Goal: Information Seeking & Learning: Learn about a topic

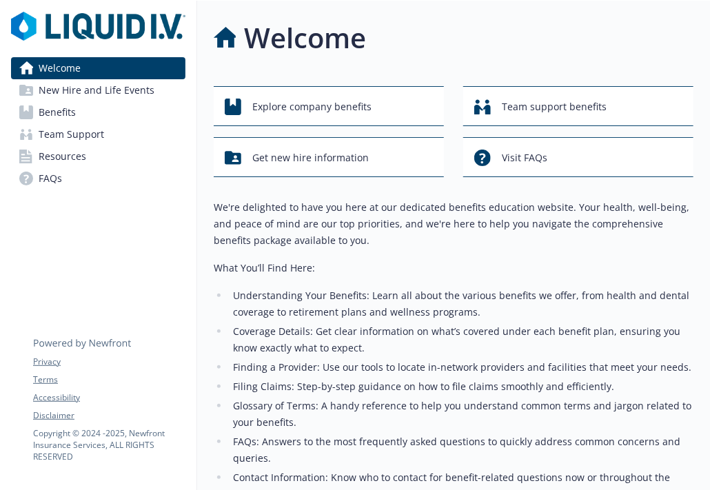
click at [55, 111] on span "Benefits" at bounding box center [57, 112] width 37 height 22
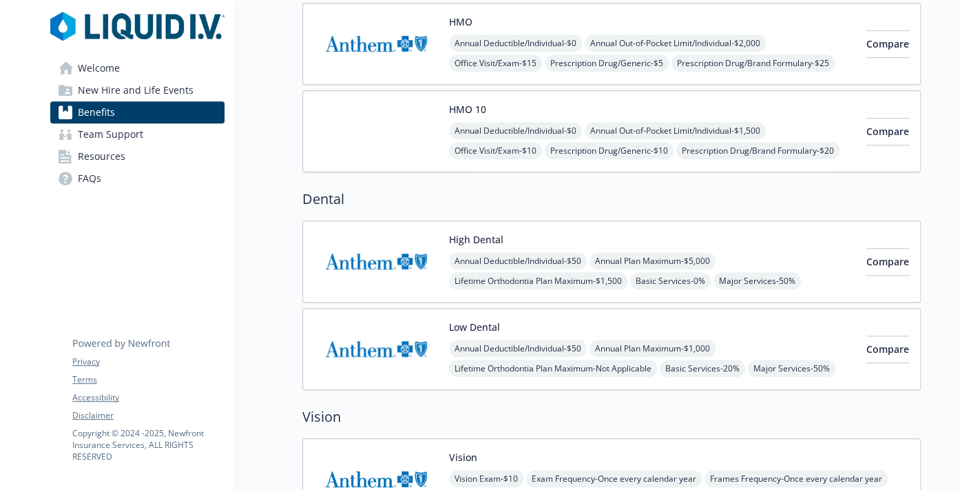
scroll to position [413, 0]
click at [709, 256] on span "Compare" at bounding box center [888, 260] width 43 height 13
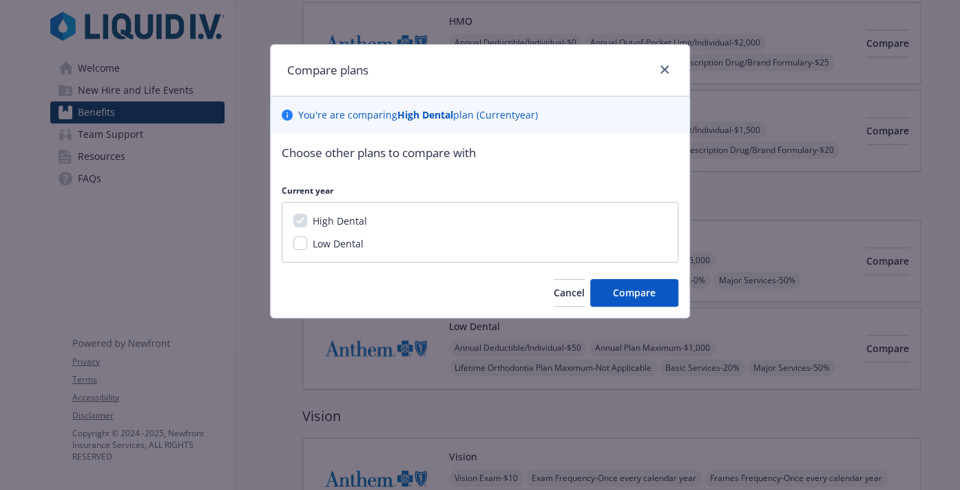
click at [322, 241] on span "Low Dental" at bounding box center [338, 243] width 51 height 13
click at [307, 241] on input "Low Dental" at bounding box center [300, 243] width 14 height 14
checkbox input "true"
click at [643, 294] on span "Compare" at bounding box center [634, 292] width 43 height 13
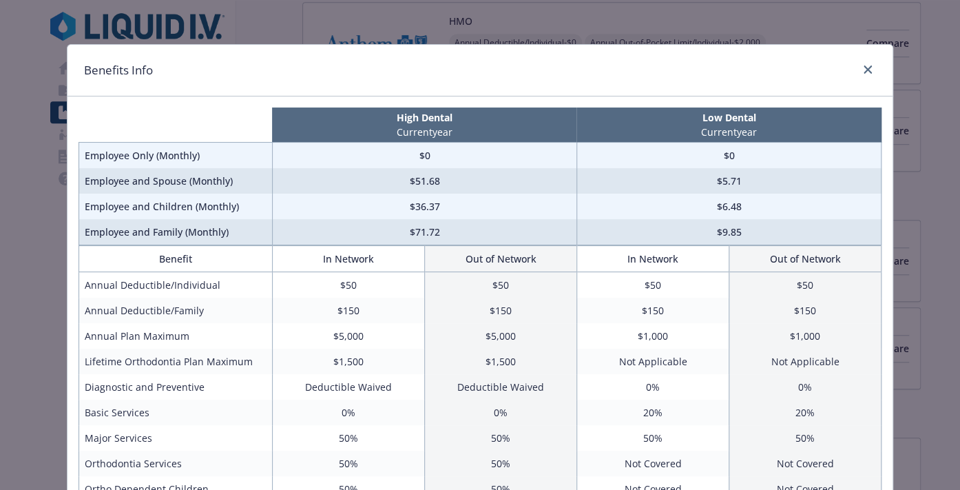
scroll to position [69, 0]
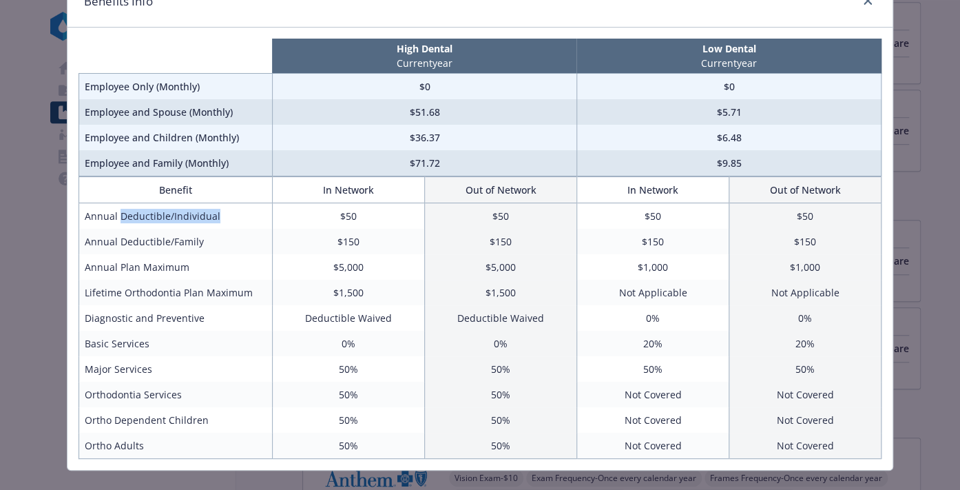
drag, startPoint x: 115, startPoint y: 214, endPoint x: 218, endPoint y: 223, distance: 103.7
click at [218, 223] on td "Annual Deductible/Individual" at bounding box center [176, 216] width 194 height 26
drag, startPoint x: 218, startPoint y: 223, endPoint x: 156, endPoint y: 211, distance: 63.6
click at [156, 211] on td "Annual Deductible/Individual" at bounding box center [176, 216] width 194 height 26
click at [141, 213] on td "Annual Deductible/Individual" at bounding box center [176, 216] width 194 height 26
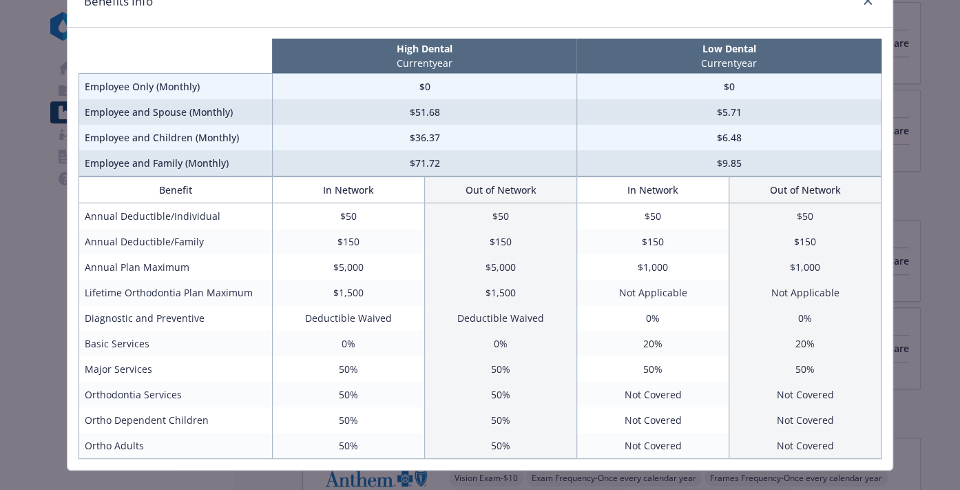
click at [107, 214] on td "Annual Deductible/Individual" at bounding box center [176, 216] width 194 height 26
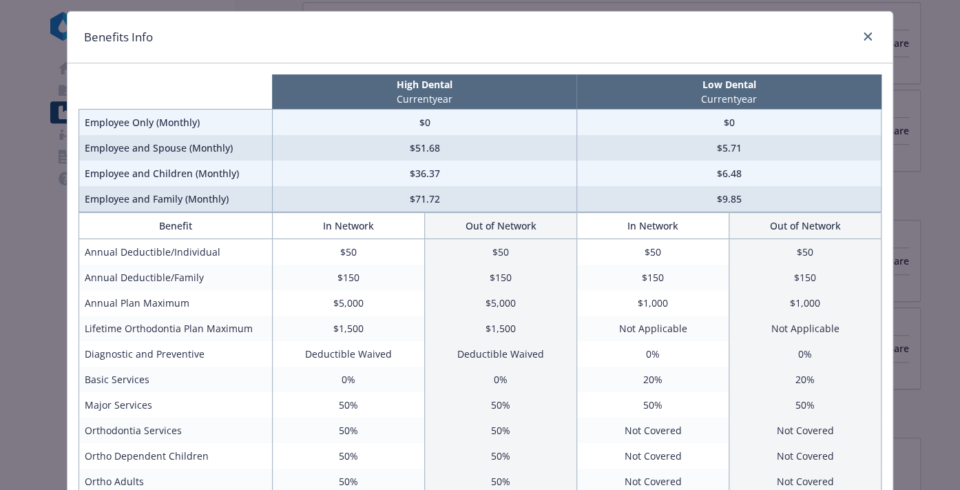
scroll to position [0, 0]
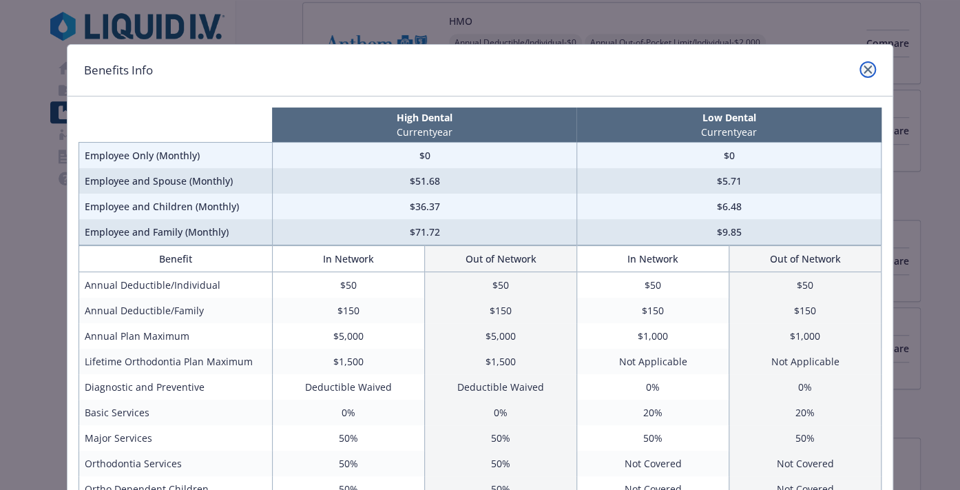
click at [709, 68] on icon "close" at bounding box center [868, 69] width 8 height 8
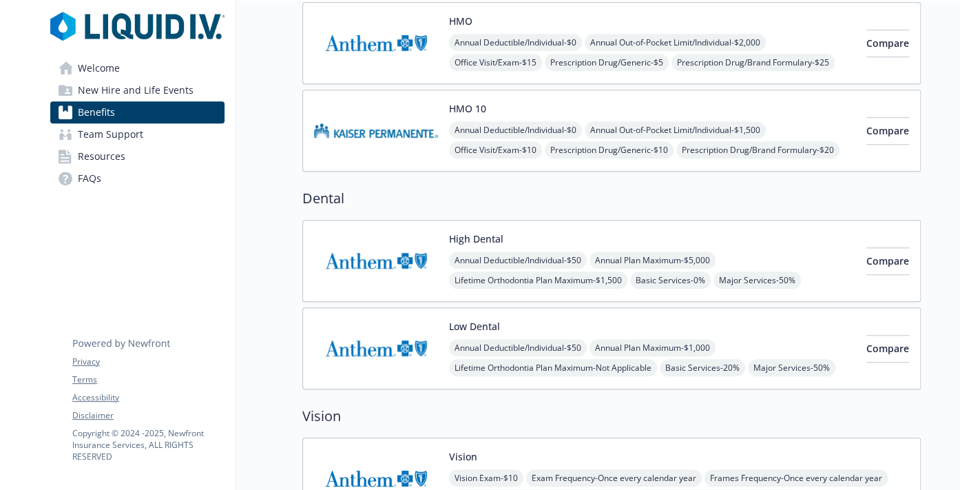
click at [364, 259] on img at bounding box center [376, 260] width 124 height 59
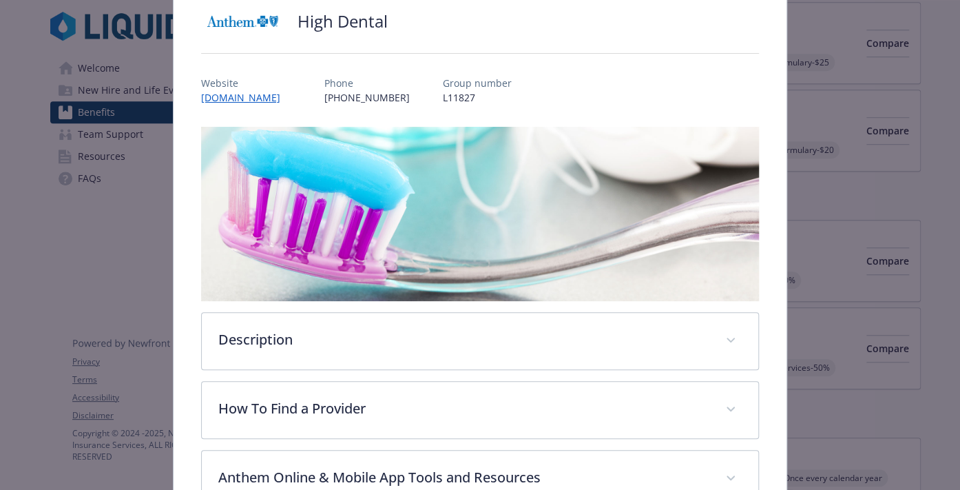
scroll to position [248, 0]
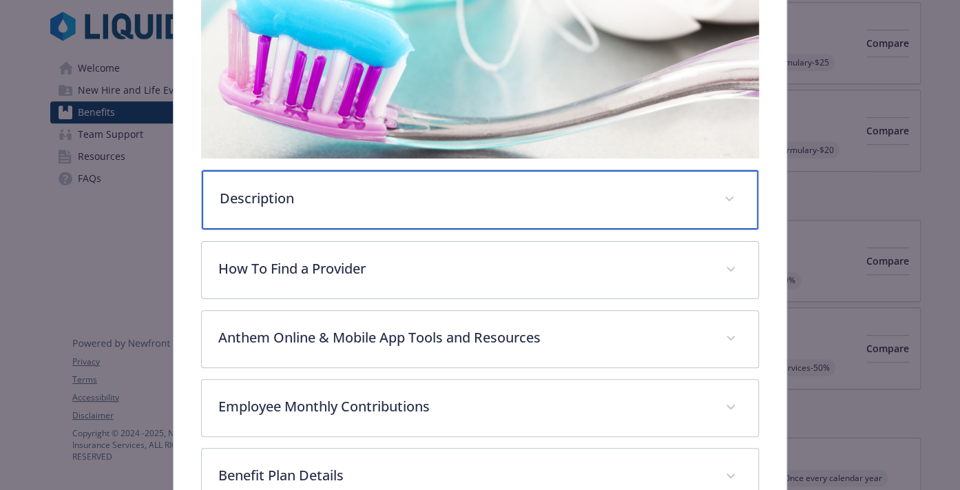
click at [709, 189] on span "details for plan Dental - High Dental - Dental PPO" at bounding box center [729, 199] width 22 height 22
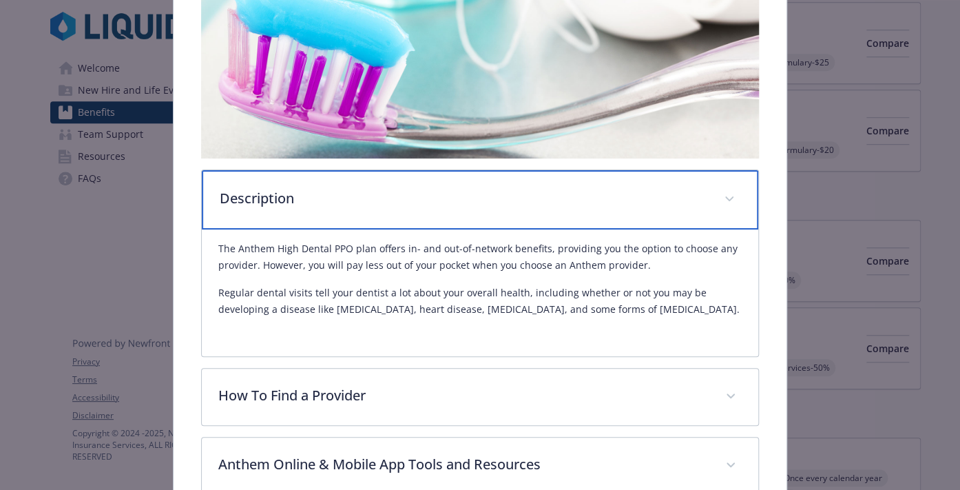
scroll to position [317, 0]
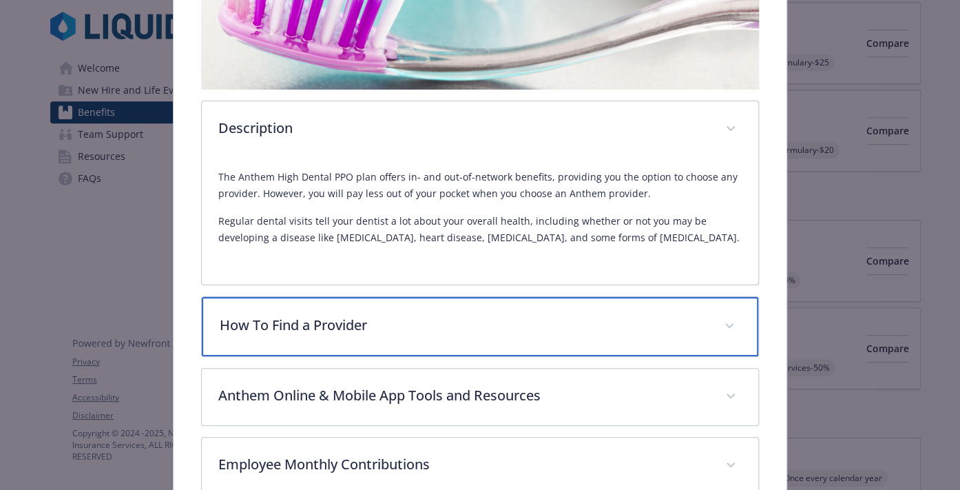
click at [709, 327] on span "details for plan Dental - High Dental - Dental PPO" at bounding box center [729, 326] width 22 height 22
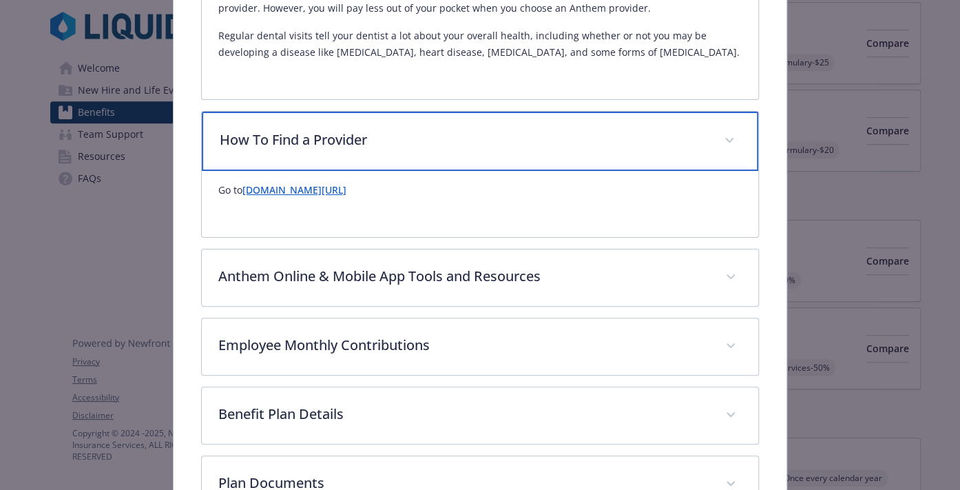
scroll to position [524, 0]
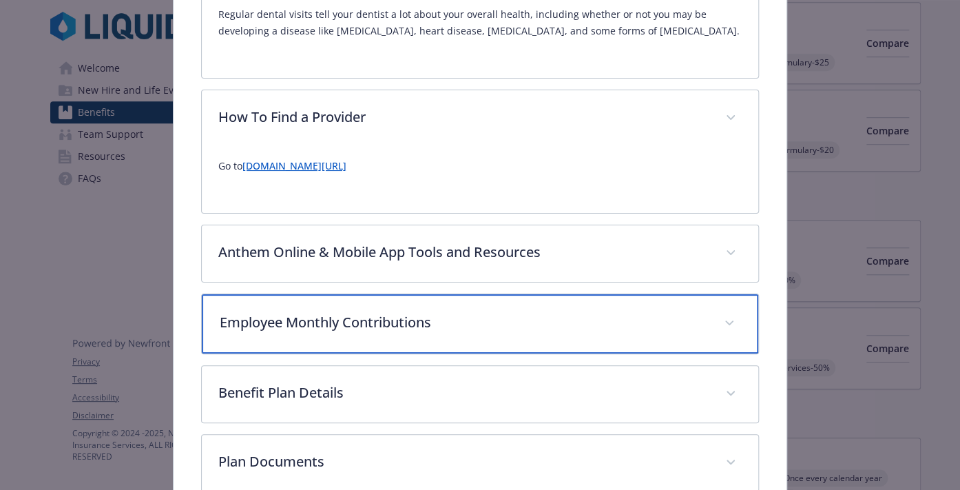
click at [709, 320] on icon "details for plan Dental - High Dental - Dental PPO" at bounding box center [729, 322] width 8 height 5
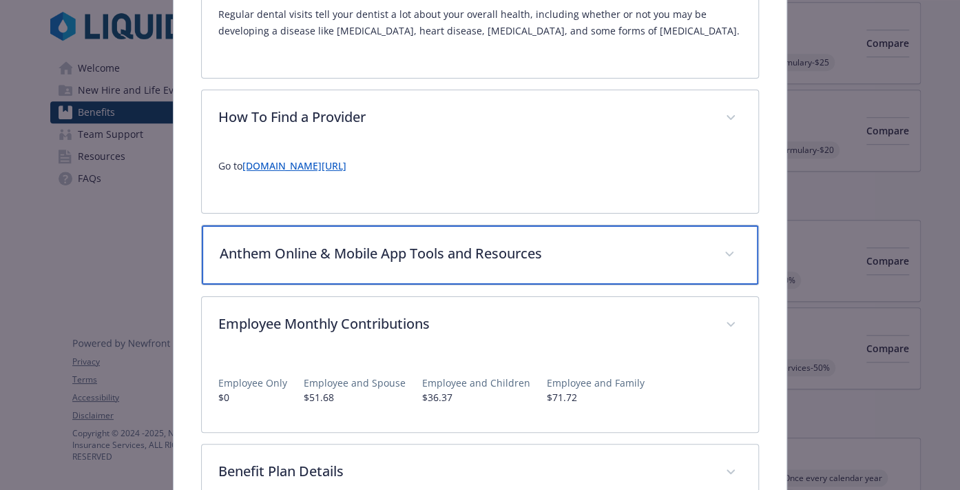
click at [709, 247] on span "details for plan Dental - High Dental - Dental PPO" at bounding box center [729, 254] width 22 height 22
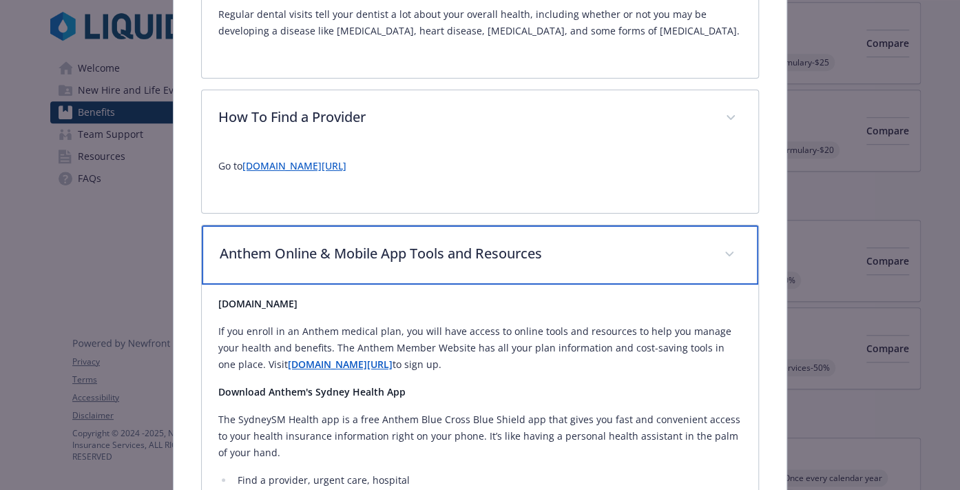
click at [709, 247] on span "details for plan Dental - High Dental - Dental PPO" at bounding box center [729, 254] width 22 height 22
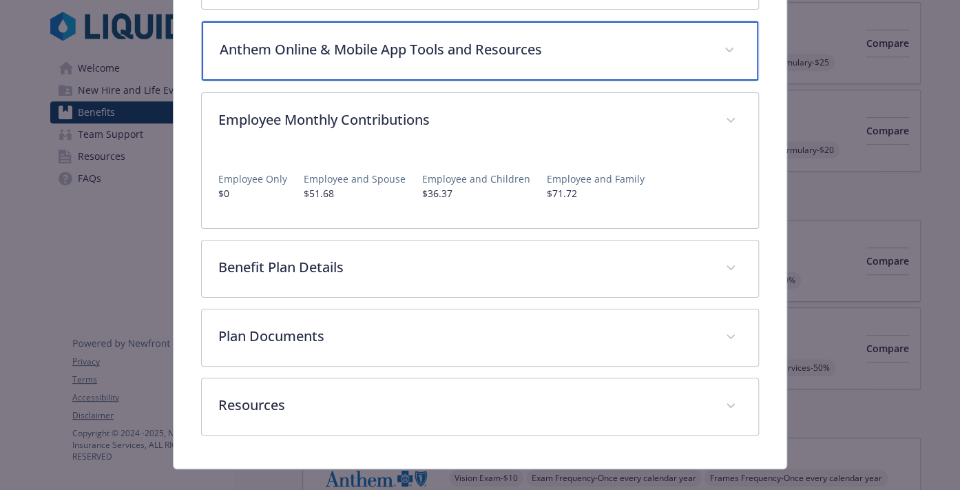
scroll to position [745, 0]
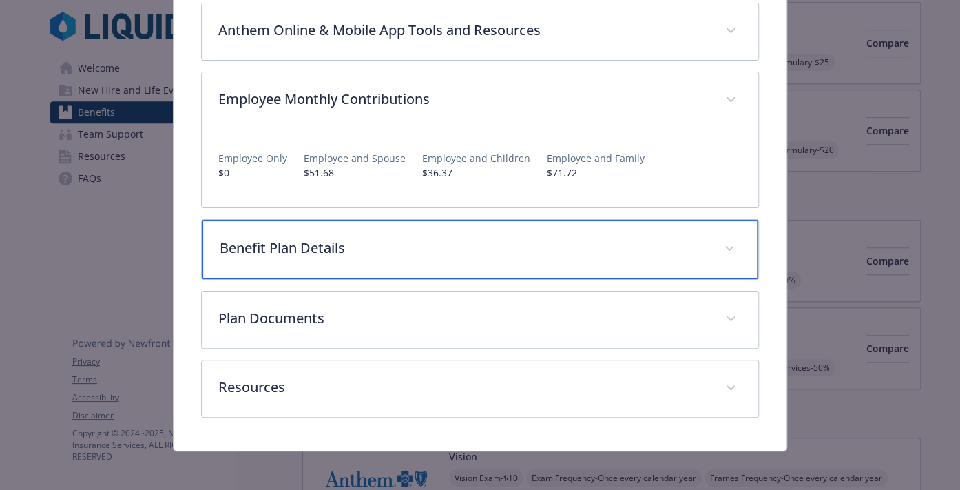
click at [709, 253] on span "details for plan Dental - High Dental - Dental PPO" at bounding box center [729, 249] width 22 height 22
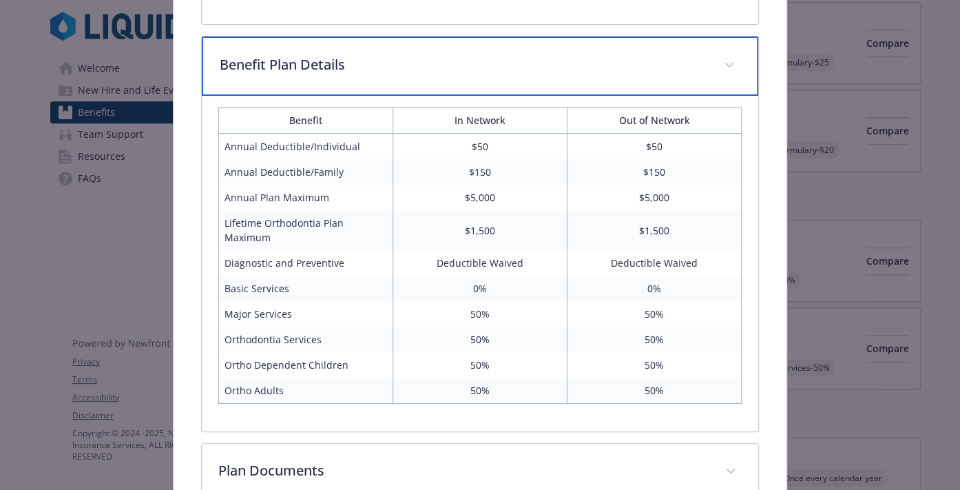
scroll to position [952, 0]
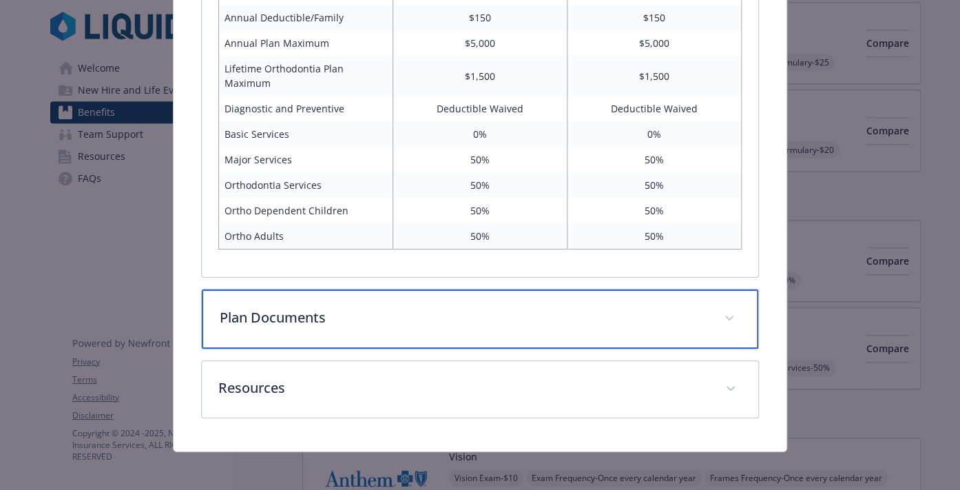
click at [709, 318] on div "Plan Documents" at bounding box center [480, 318] width 557 height 59
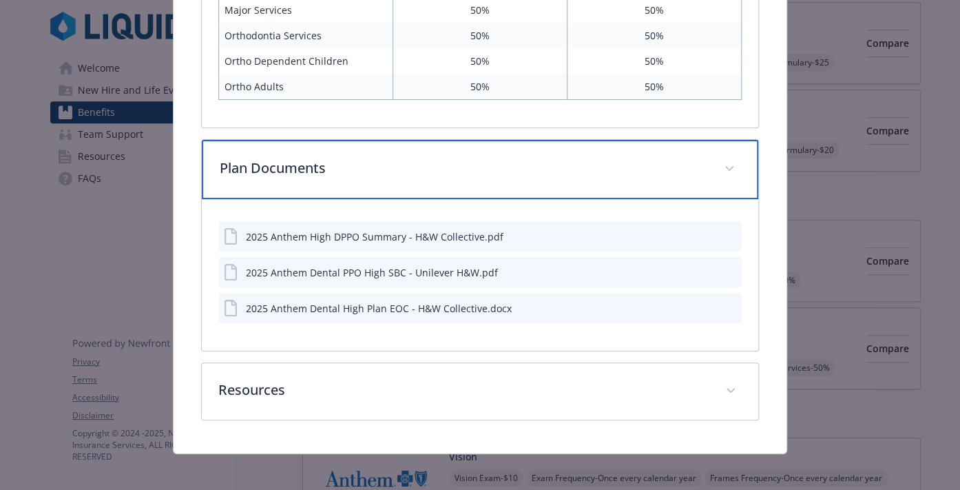
scroll to position [1232, 0]
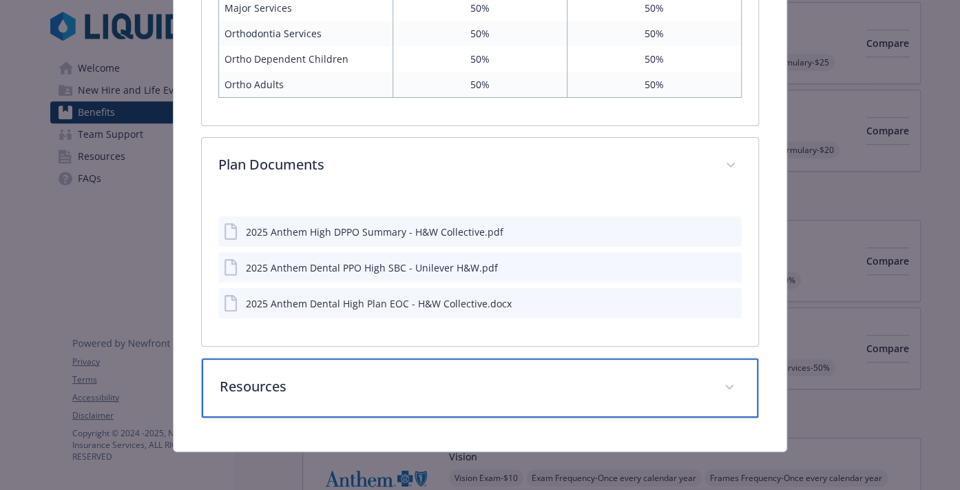
click at [709, 384] on icon "details for plan Dental - High Dental - Dental PPO" at bounding box center [729, 387] width 8 height 6
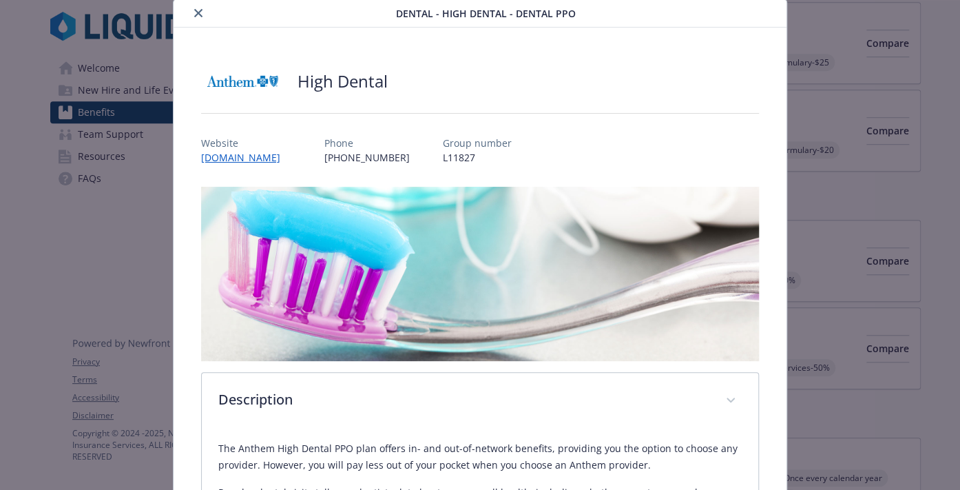
scroll to position [0, 0]
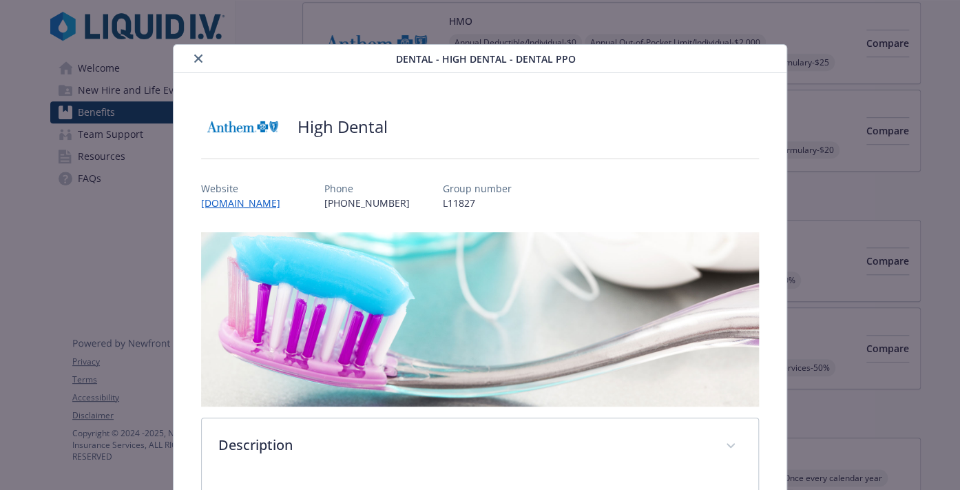
click at [200, 59] on icon "close" at bounding box center [198, 58] width 8 height 8
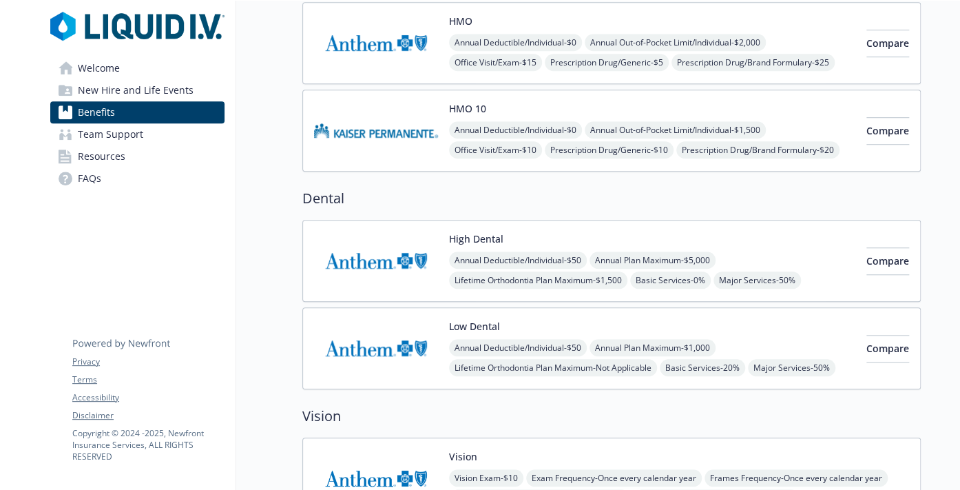
click at [709, 344] on div "Annual Deductible/Individual - $50 Annual Plan Maximum - $1,000 Lifetime Orthod…" at bounding box center [652, 367] width 406 height 57
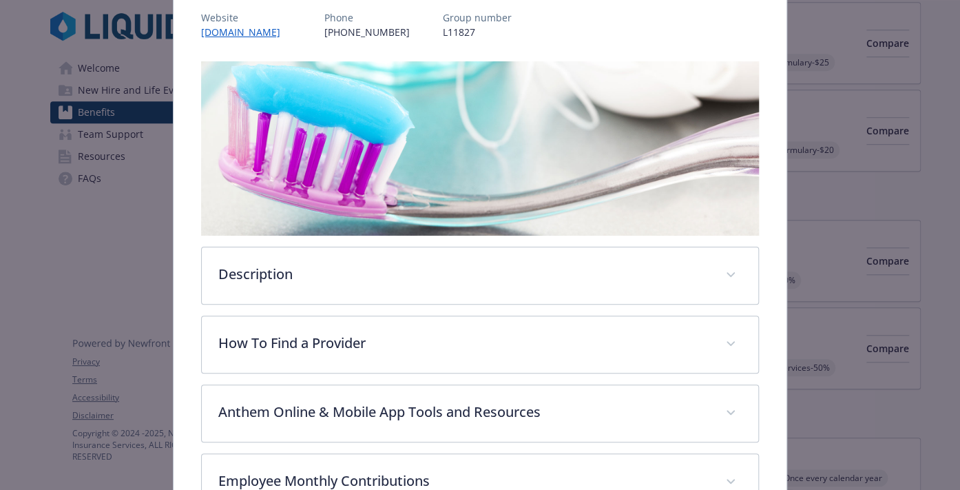
scroll to position [179, 0]
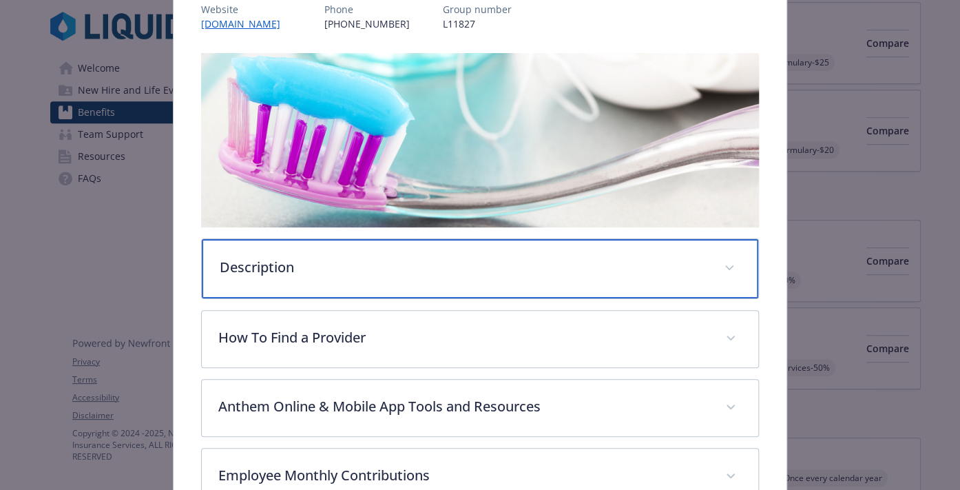
click at [709, 259] on span "details for plan Dental - Low Dental - Dental PPO" at bounding box center [729, 268] width 22 height 22
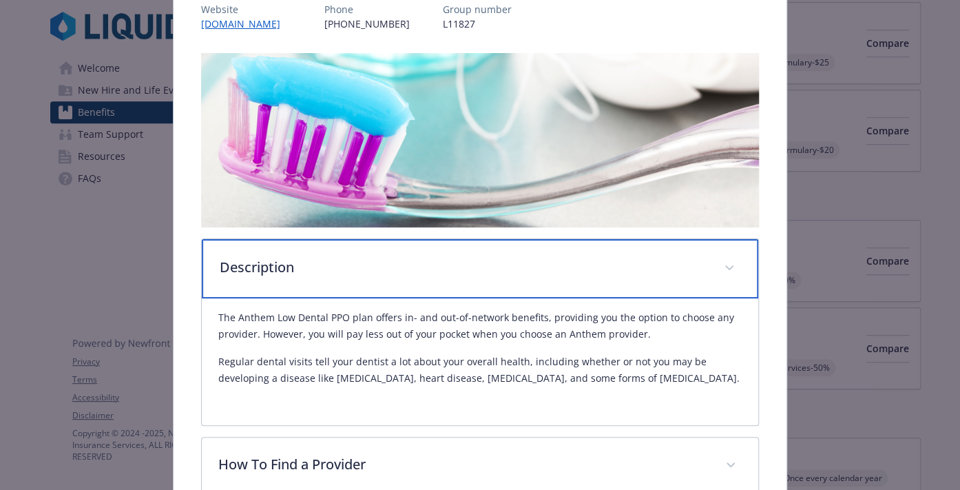
scroll to position [248, 0]
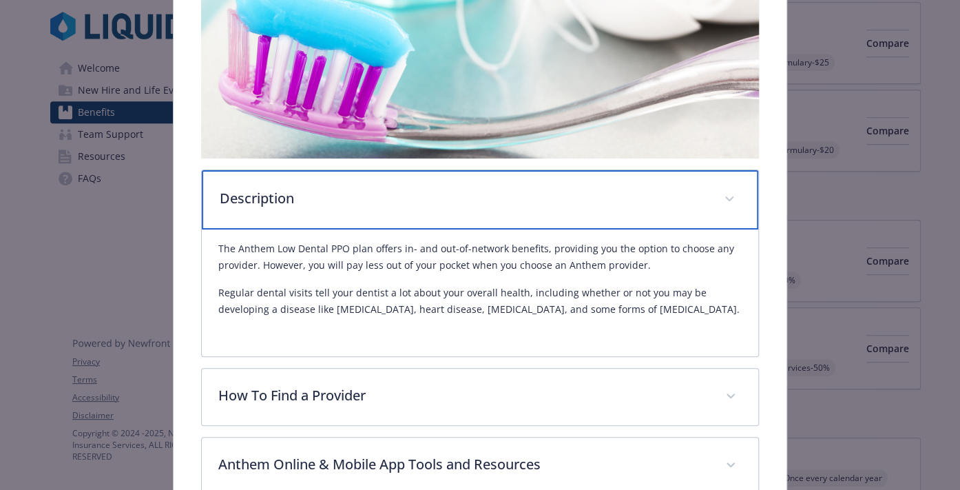
click at [709, 188] on span "details for plan Dental - Low Dental - Dental PPO" at bounding box center [729, 199] width 22 height 22
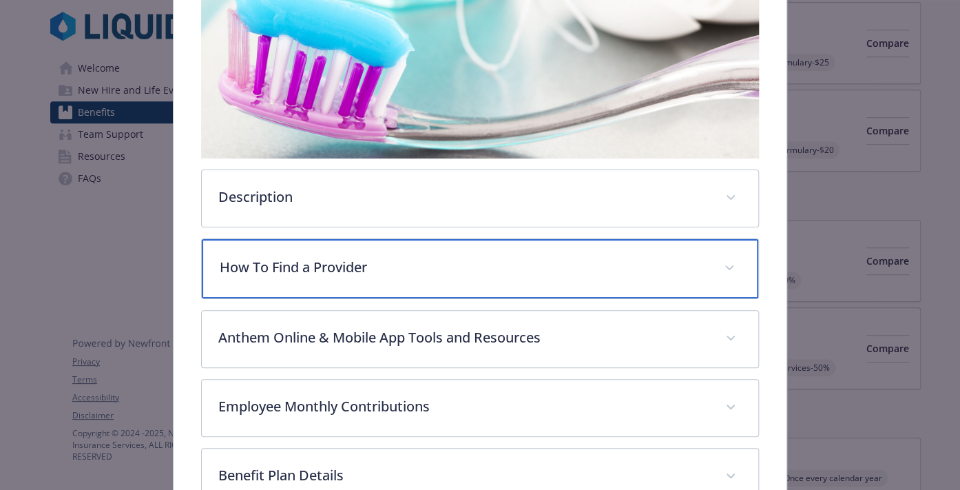
click at [709, 261] on div "How To Find a Provider" at bounding box center [480, 268] width 557 height 59
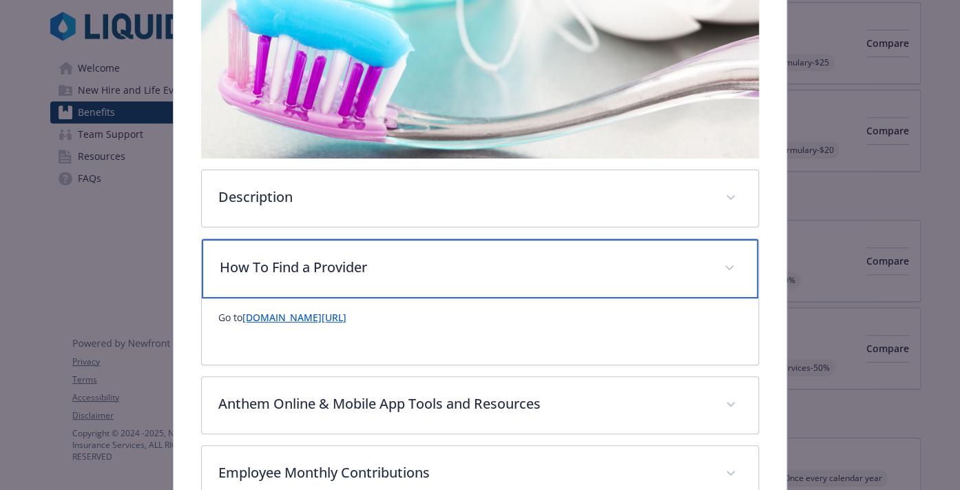
click at [709, 268] on span "details for plan Dental - Low Dental - Dental PPO" at bounding box center [729, 268] width 22 height 22
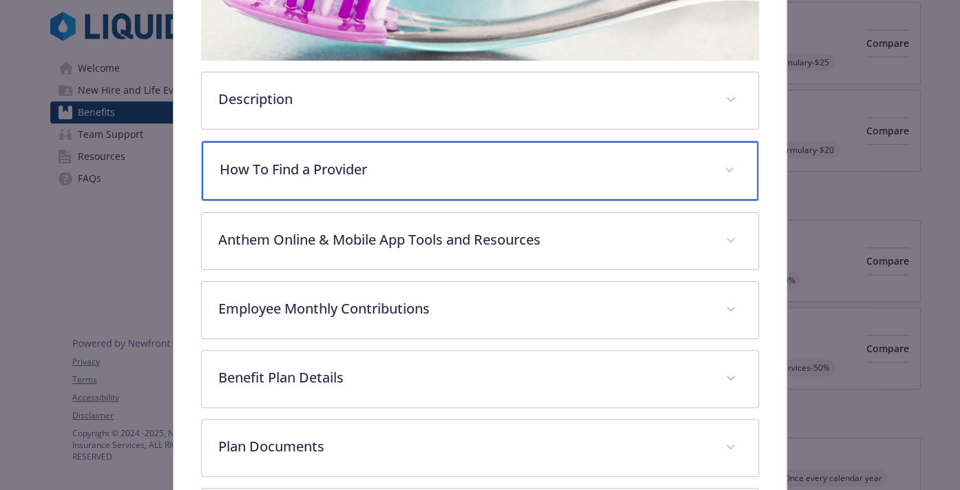
scroll to position [386, 0]
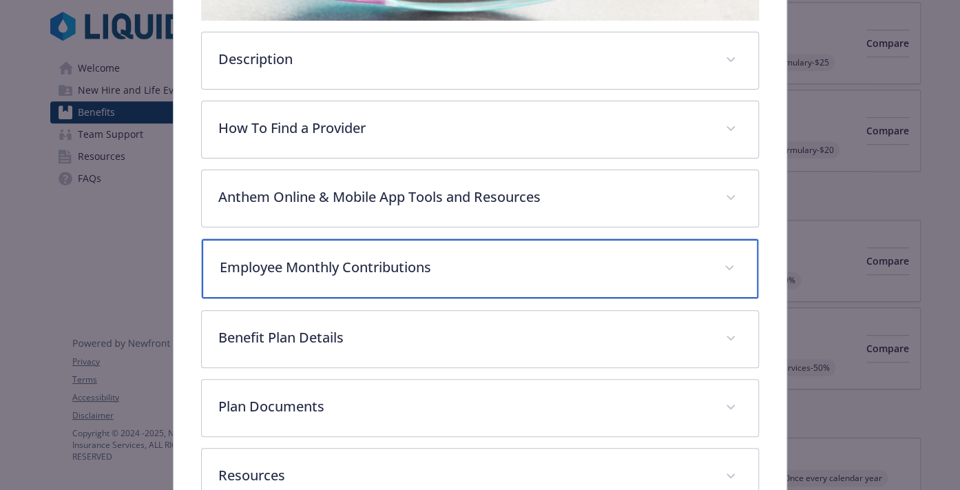
click at [709, 270] on span "details for plan Dental - Low Dental - Dental PPO" at bounding box center [729, 268] width 22 height 22
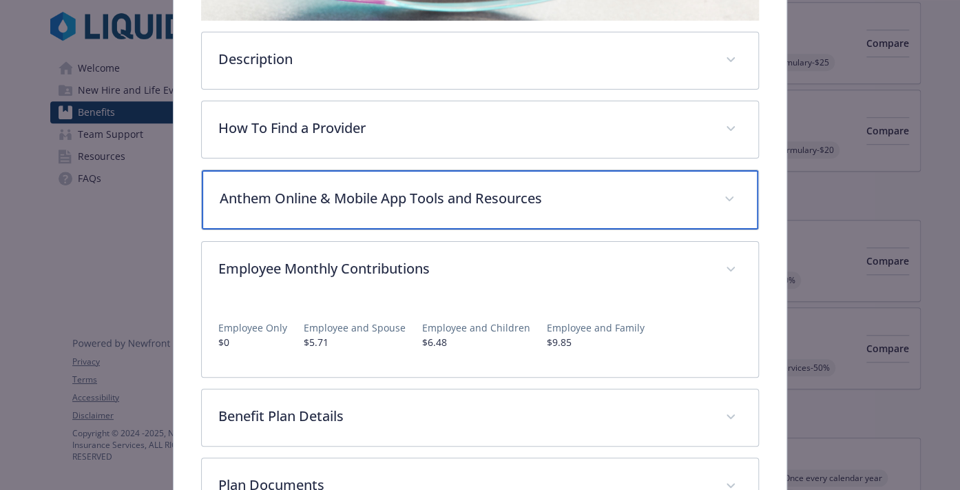
click at [709, 206] on div "Anthem Online & Mobile App Tools and Resources" at bounding box center [480, 199] width 557 height 59
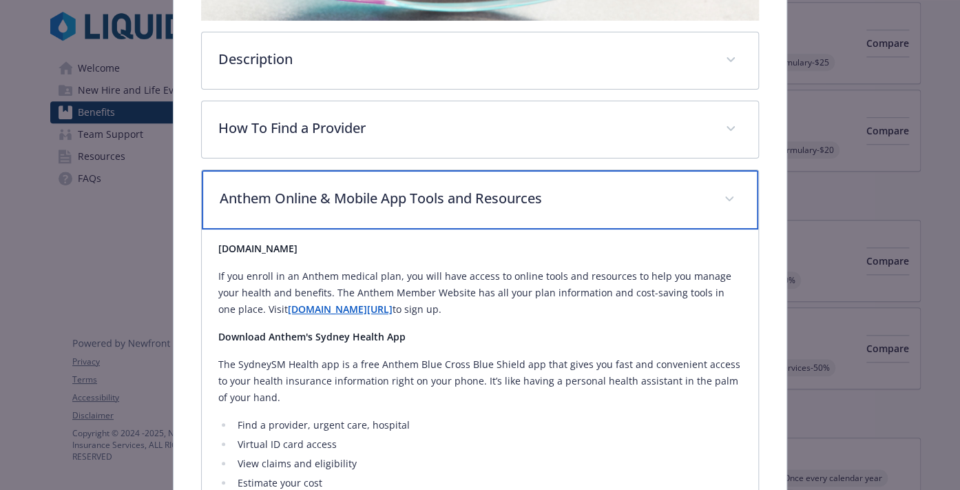
click at [704, 197] on div "Anthem Online & Mobile App Tools and Resources" at bounding box center [480, 199] width 557 height 59
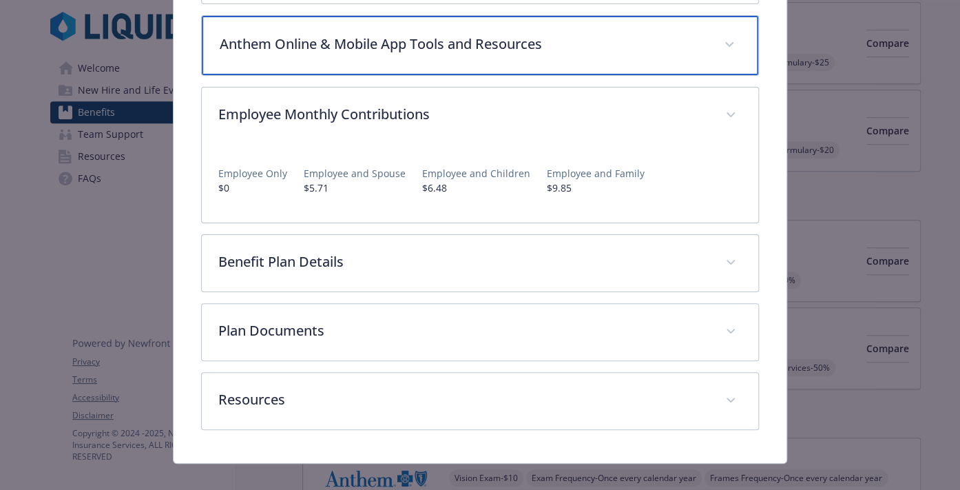
scroll to position [552, 0]
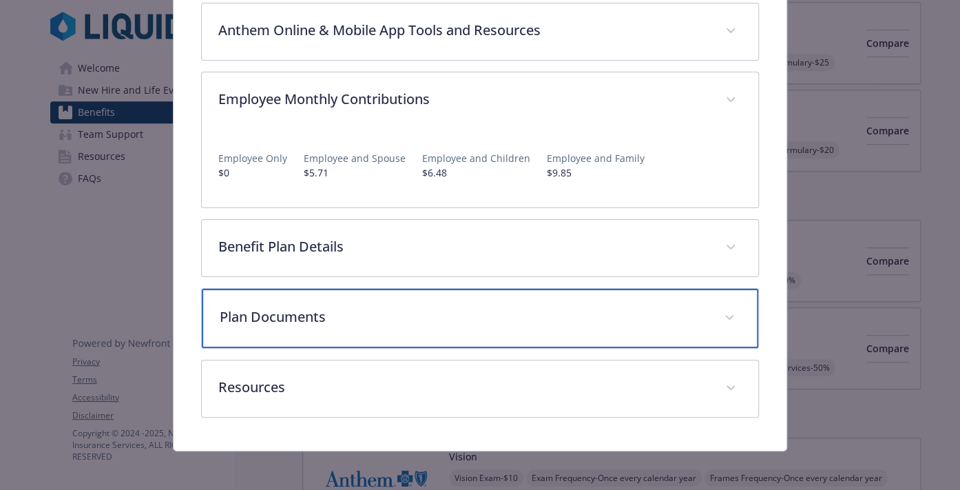
click at [707, 324] on div "Plan Documents" at bounding box center [480, 318] width 557 height 59
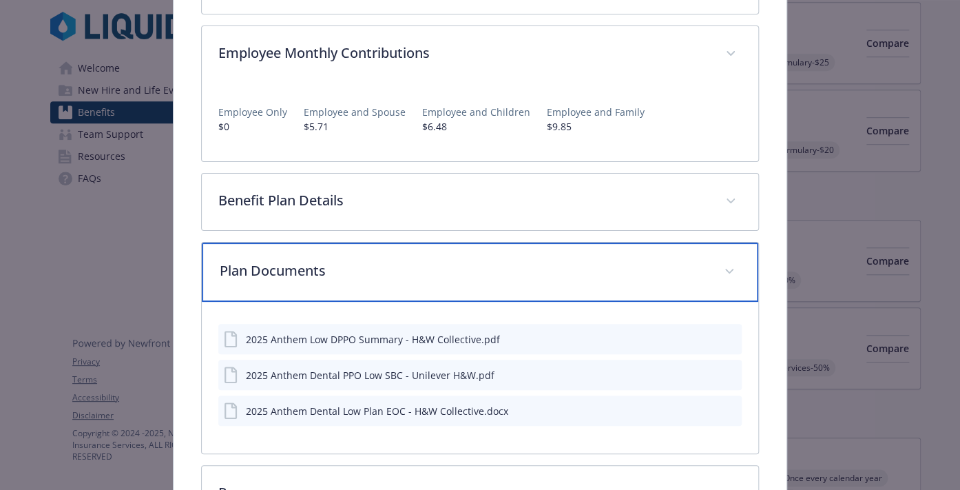
scroll to position [690, 0]
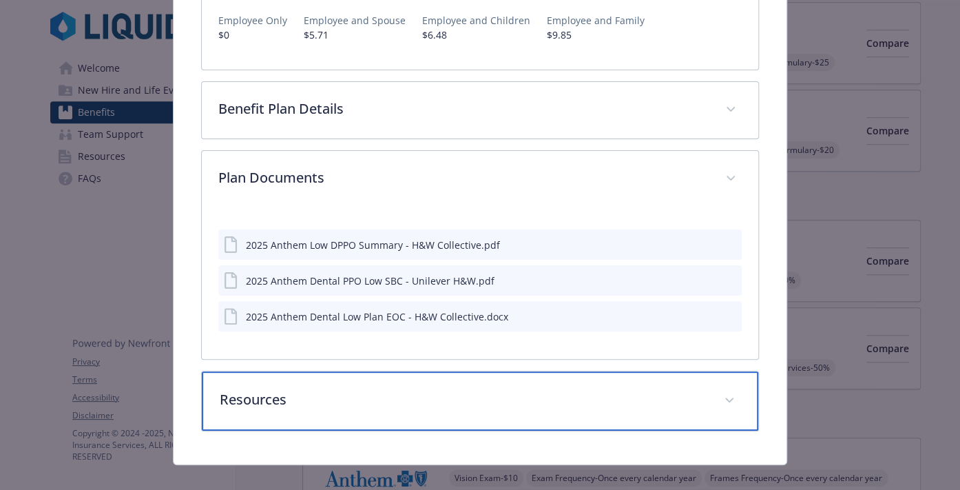
click at [707, 400] on div "Resources" at bounding box center [480, 400] width 557 height 59
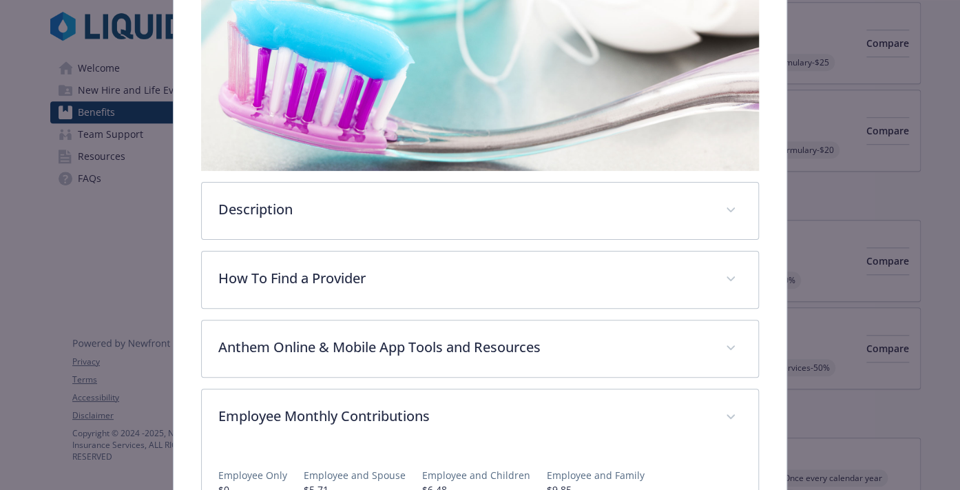
scroll to position [200, 0]
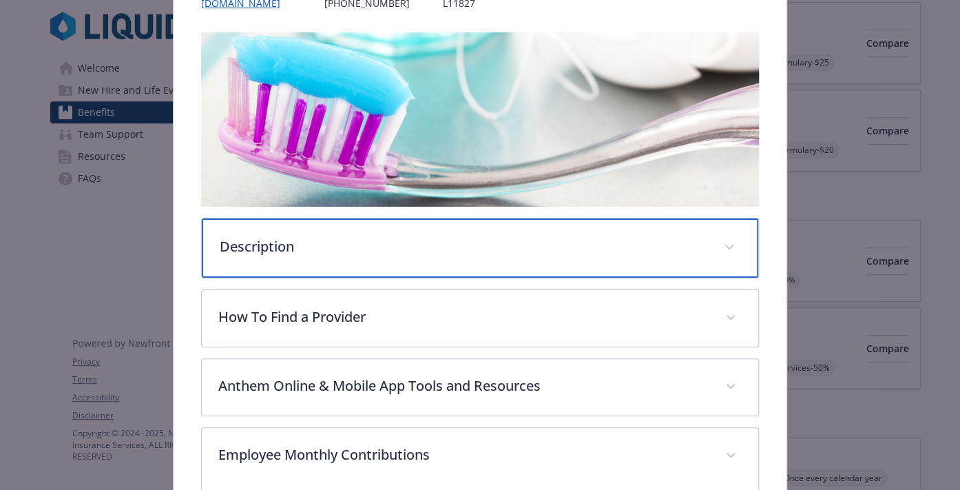
click at [709, 236] on span "details for plan Dental - Low Dental - Dental PPO" at bounding box center [729, 247] width 22 height 22
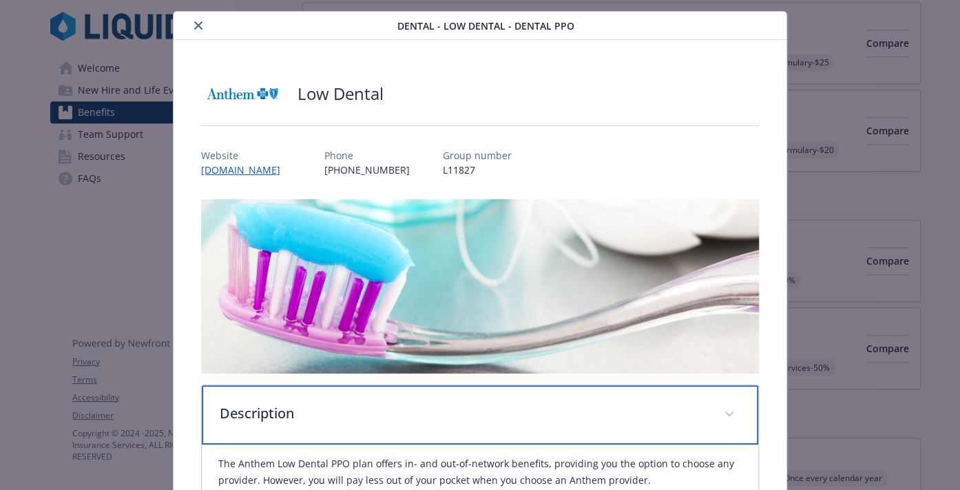
scroll to position [0, 0]
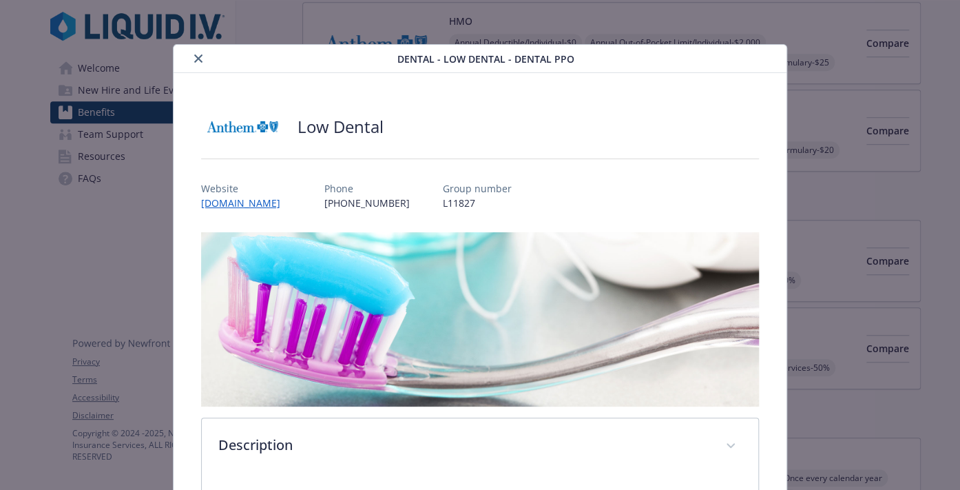
click at [196, 57] on icon "close" at bounding box center [198, 58] width 8 height 8
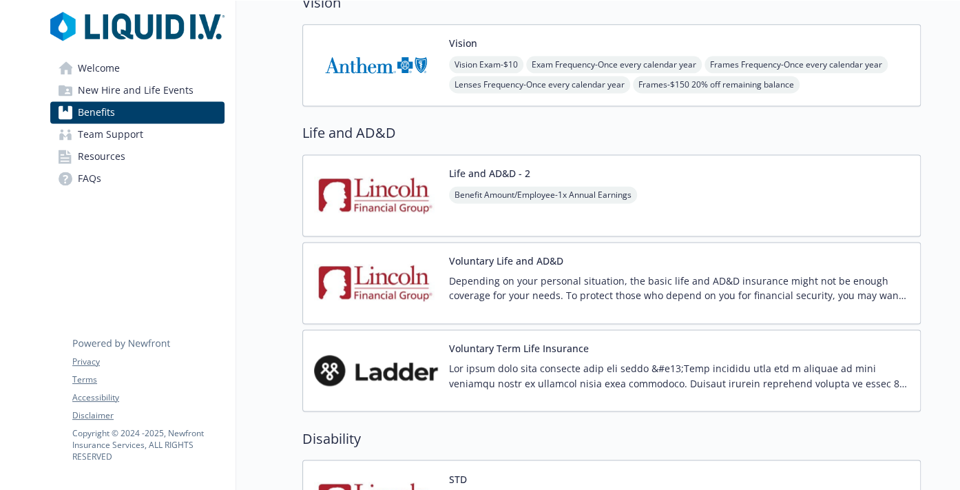
click at [140, 66] on link "Welcome" at bounding box center [137, 68] width 174 height 22
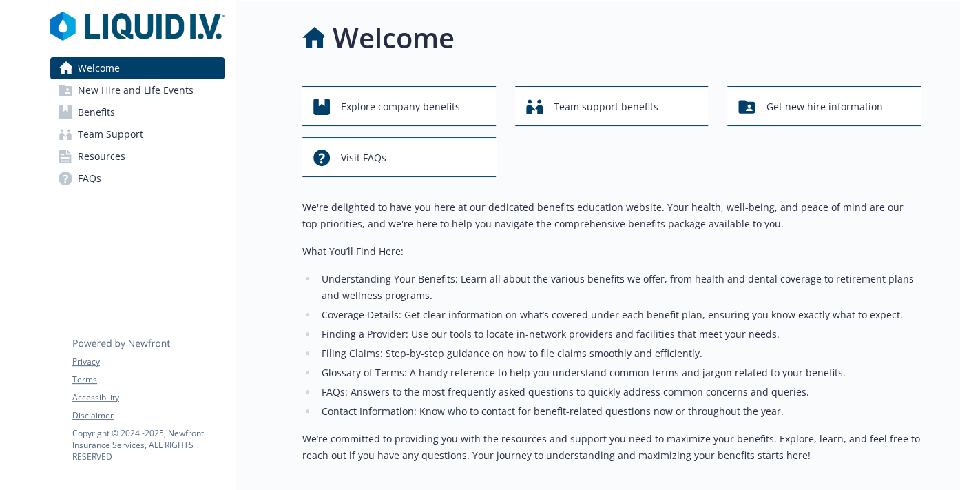
click at [114, 116] on span "Benefits" at bounding box center [96, 112] width 37 height 22
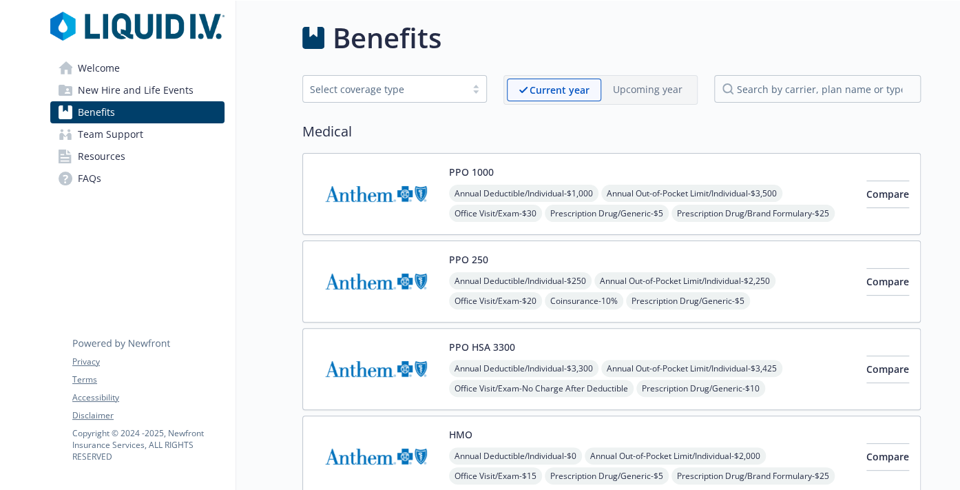
click at [147, 69] on link "Welcome" at bounding box center [137, 68] width 174 height 22
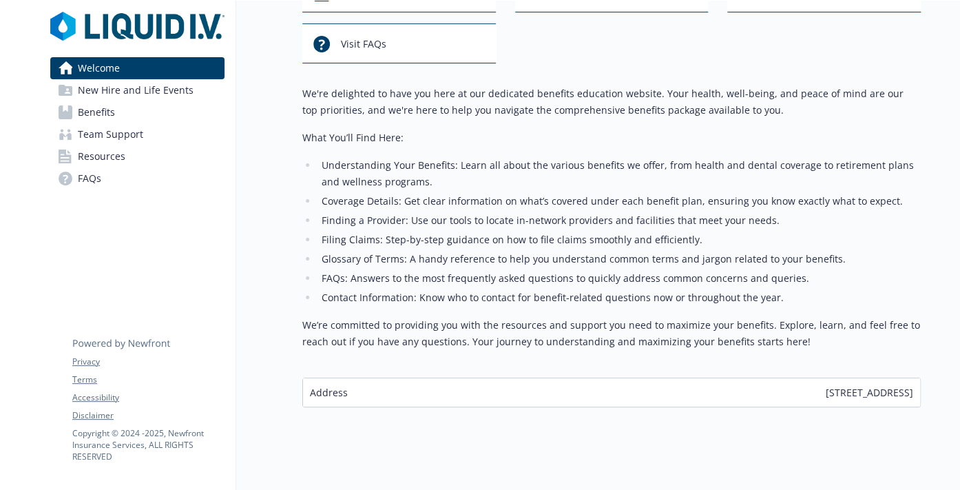
scroll to position [138, 0]
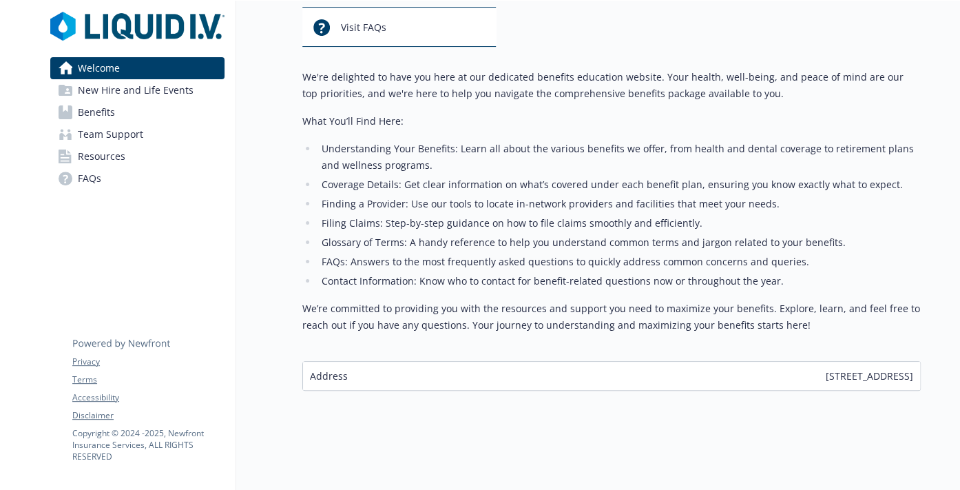
click at [646, 104] on div "We're delighted to have you here at our dedicated benefits education website. Y…" at bounding box center [611, 201] width 619 height 265
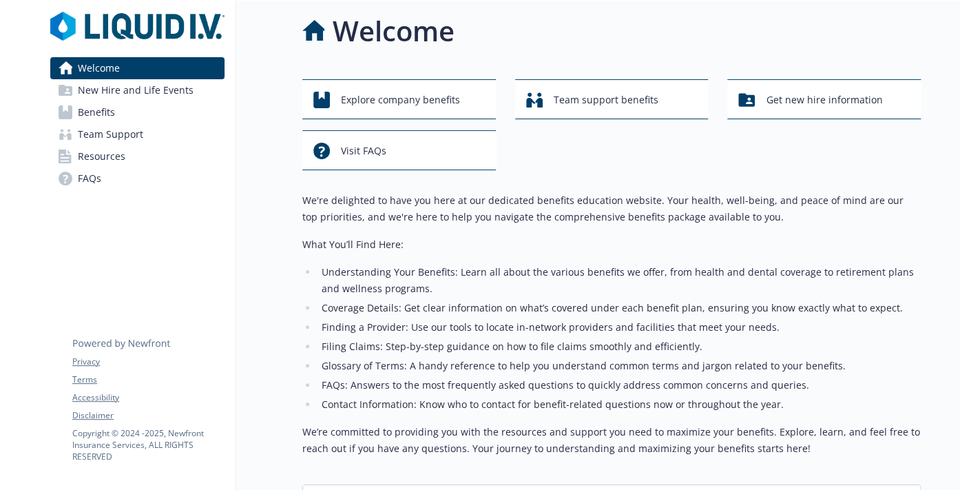
scroll to position [0, 0]
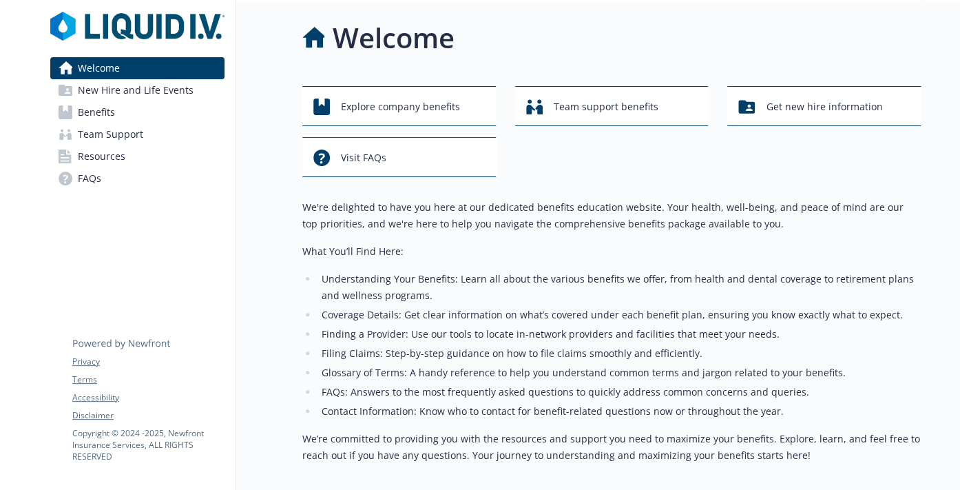
click at [156, 136] on link "Team Support" at bounding box center [137, 134] width 174 height 22
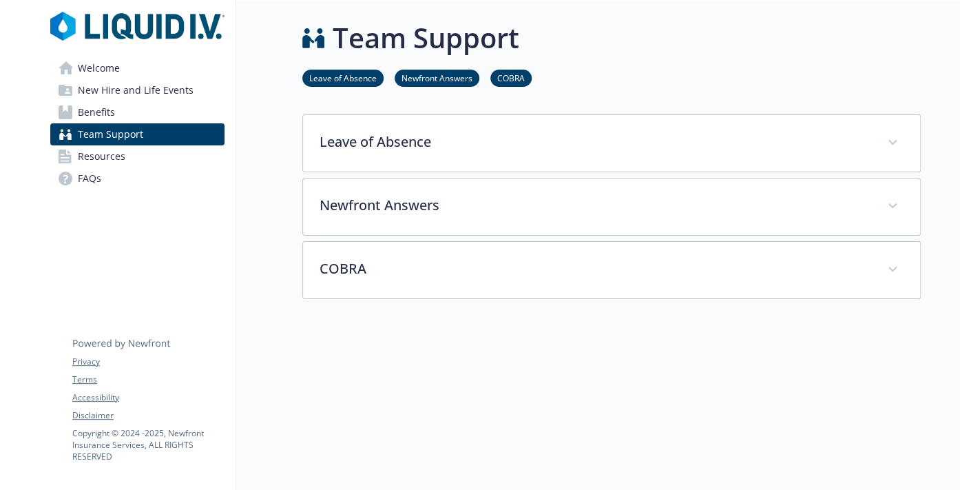
click at [119, 107] on link "Benefits" at bounding box center [137, 112] width 174 height 22
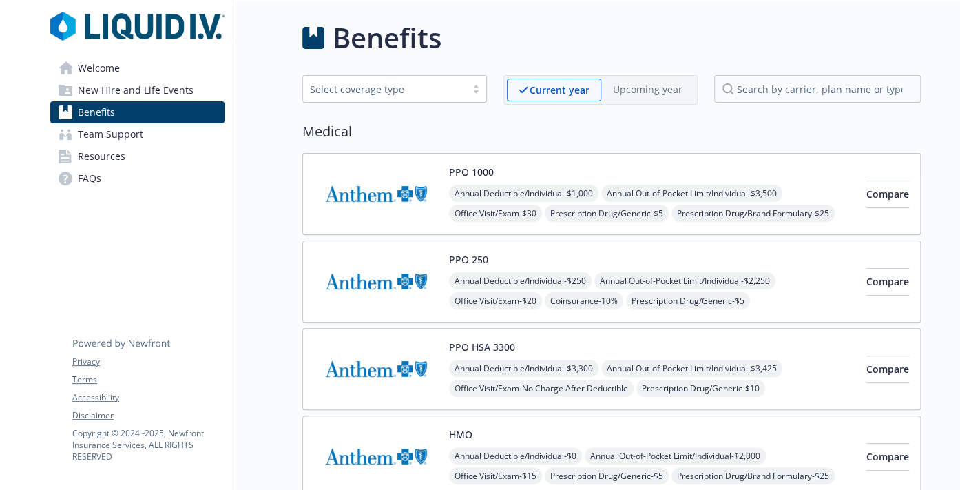
click at [141, 87] on span "New Hire and Life Events" at bounding box center [136, 90] width 116 height 22
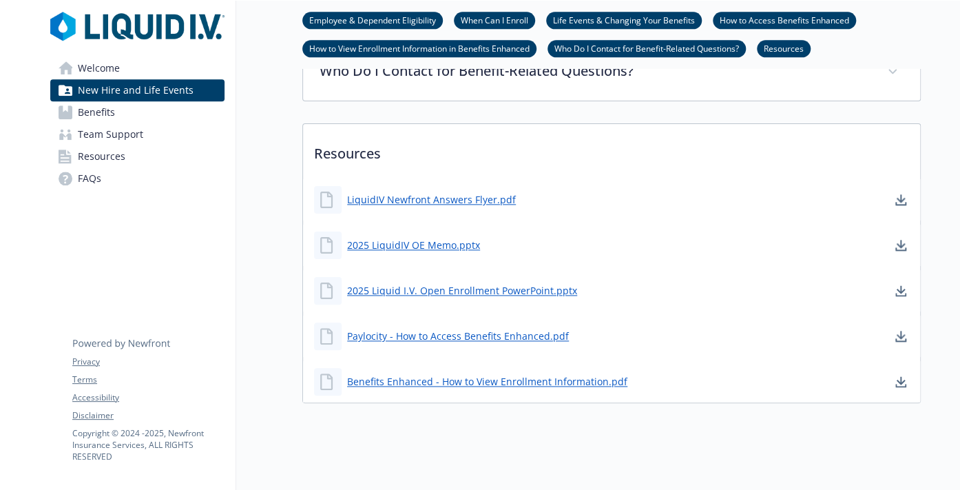
scroll to position [709, 0]
